Goal: Task Accomplishment & Management: Use online tool/utility

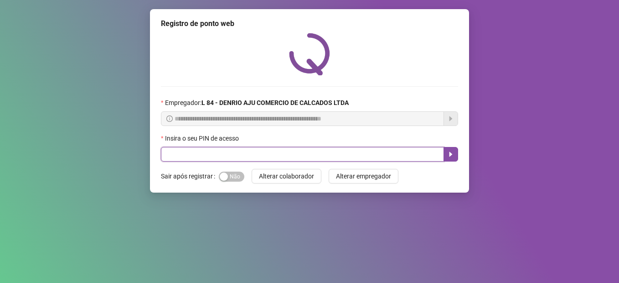
click at [294, 151] on input "text" at bounding box center [302, 154] width 283 height 15
type input "*****"
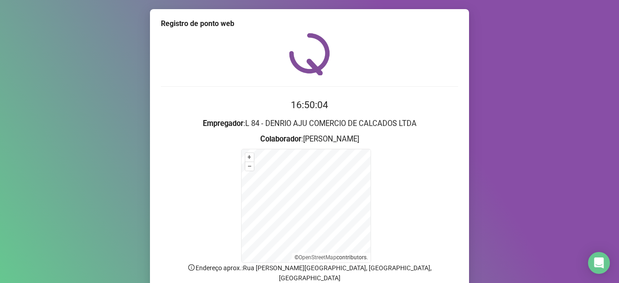
scroll to position [46, 0]
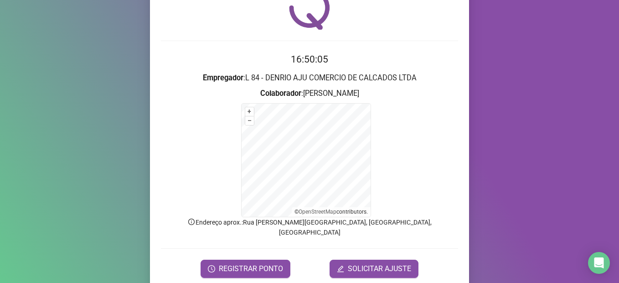
click at [236, 263] on span "REGISTRAR PONTO" at bounding box center [251, 268] width 64 height 11
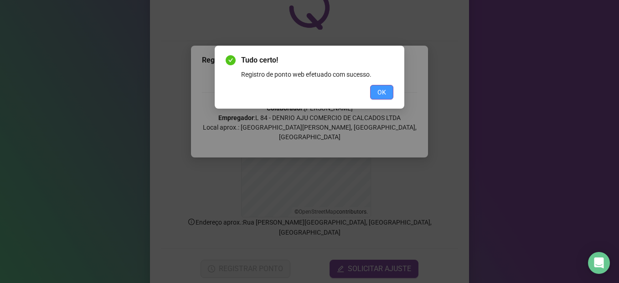
click at [375, 91] on button "OK" at bounding box center [381, 92] width 23 height 15
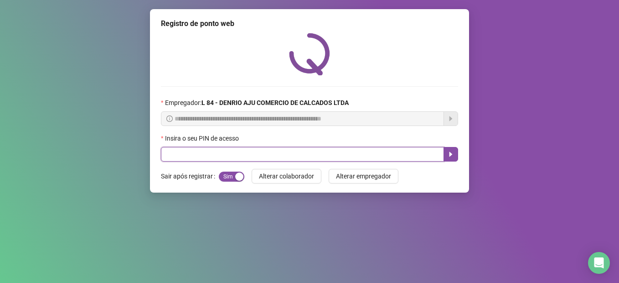
click at [321, 158] on input "text" at bounding box center [302, 154] width 283 height 15
type input "*****"
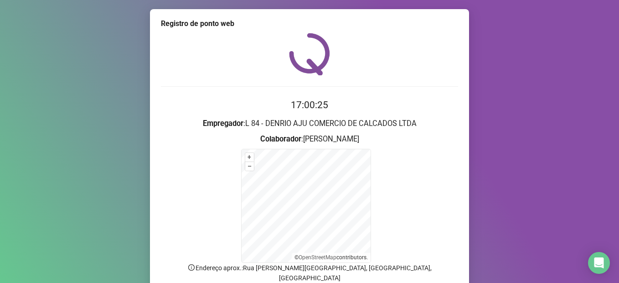
scroll to position [46, 0]
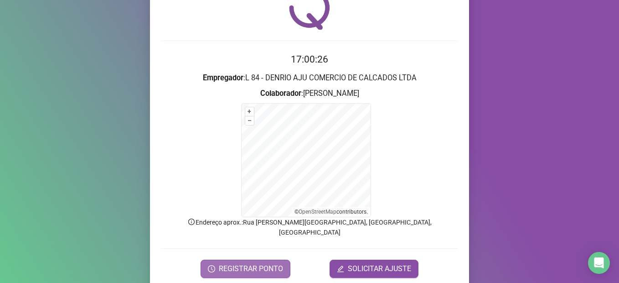
click at [260, 263] on span "REGISTRAR PONTO" at bounding box center [251, 268] width 64 height 11
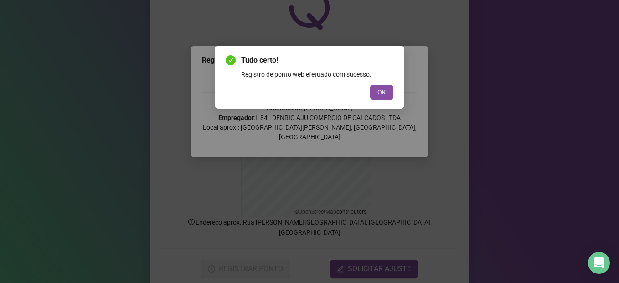
click at [389, 82] on div "Tudo certo! Registro de ponto web efetuado com sucesso. OK" at bounding box center [310, 77] width 168 height 45
click at [381, 85] on button "OK" at bounding box center [381, 92] width 23 height 15
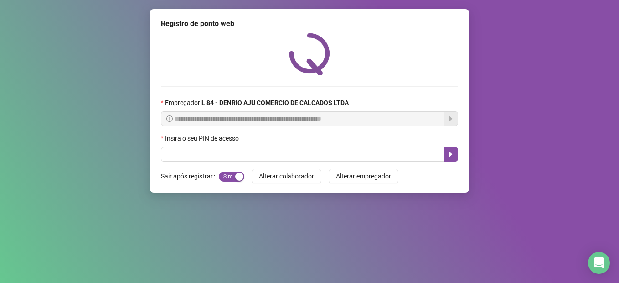
scroll to position [0, 0]
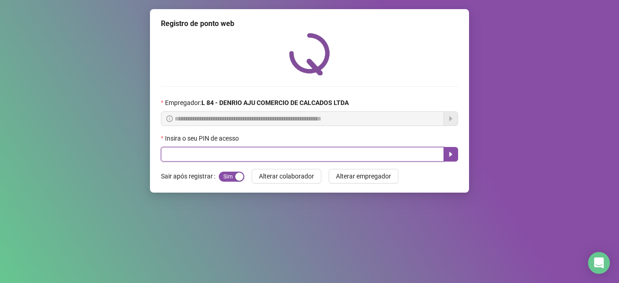
click at [251, 156] on input "text" at bounding box center [302, 154] width 283 height 15
type input "*****"
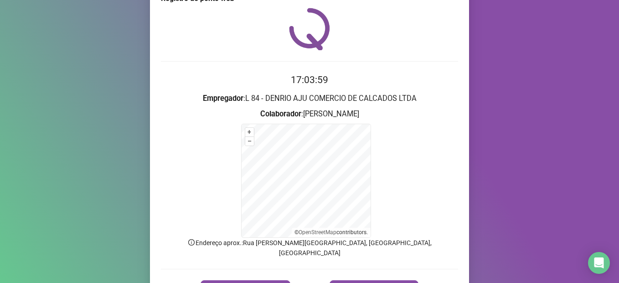
scroll to position [71, 0]
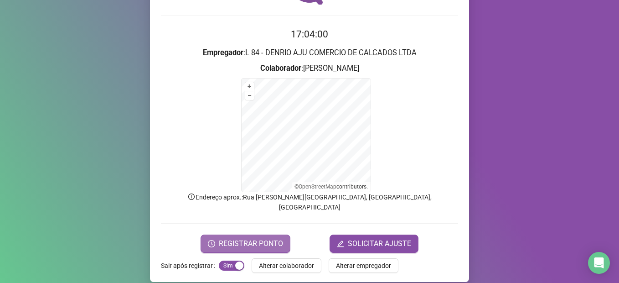
click at [228, 242] on button "REGISTRAR PONTO" at bounding box center [246, 243] width 90 height 18
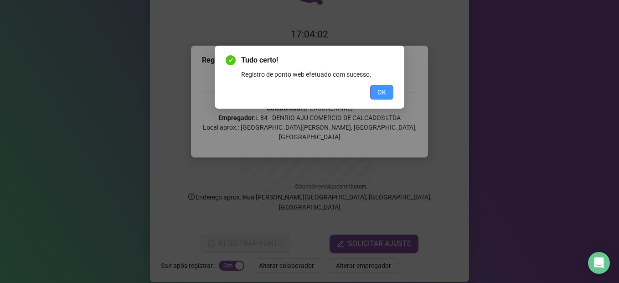
click at [378, 91] on span "OK" at bounding box center [382, 92] width 9 height 10
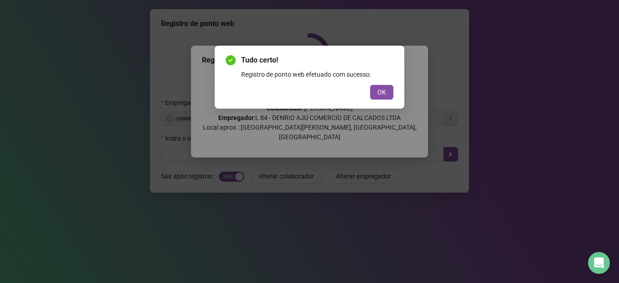
scroll to position [0, 0]
